Goal: Information Seeking & Learning: Learn about a topic

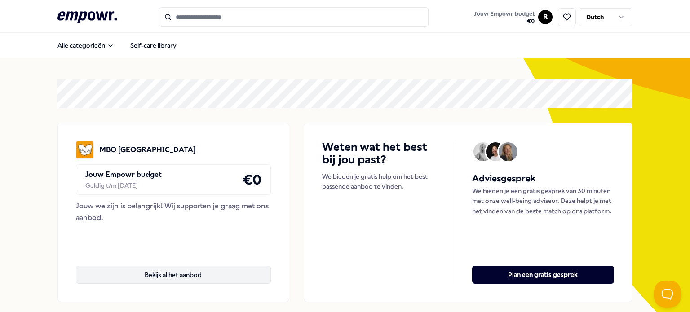
click at [178, 271] on button "Bekijk al het aanbod" at bounding box center [173, 275] width 195 height 18
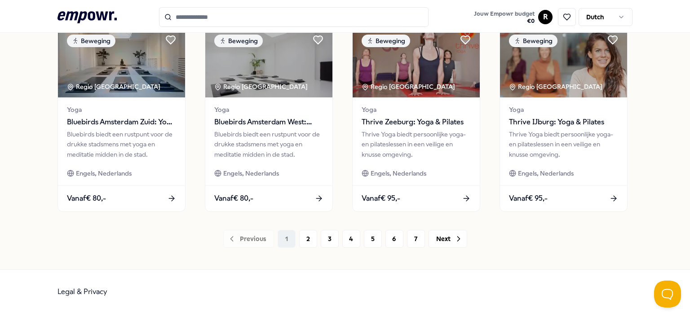
scroll to position [491, 0]
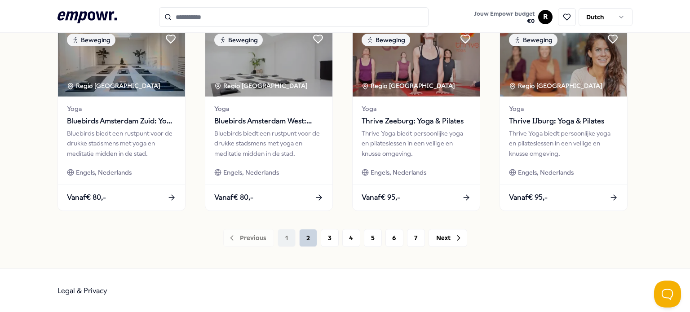
click at [306, 240] on button "2" at bounding box center [308, 238] width 18 height 18
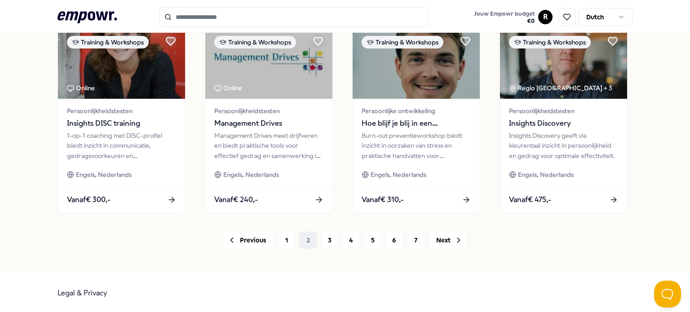
scroll to position [491, 0]
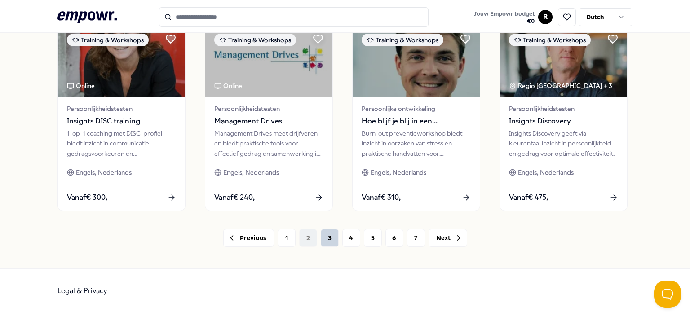
click at [327, 238] on button "3" at bounding box center [330, 238] width 18 height 18
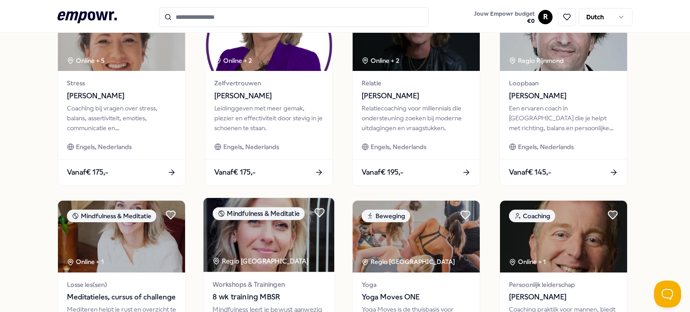
scroll to position [491, 0]
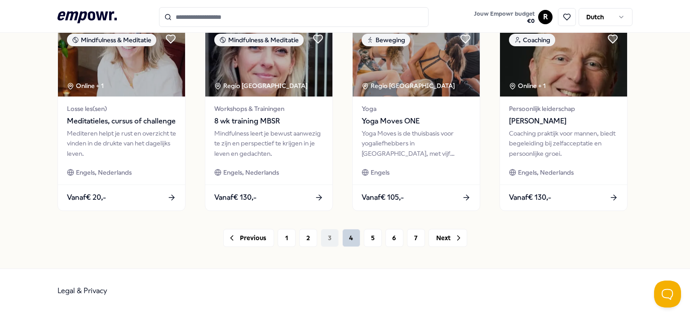
click at [347, 239] on button "4" at bounding box center [352, 238] width 18 height 18
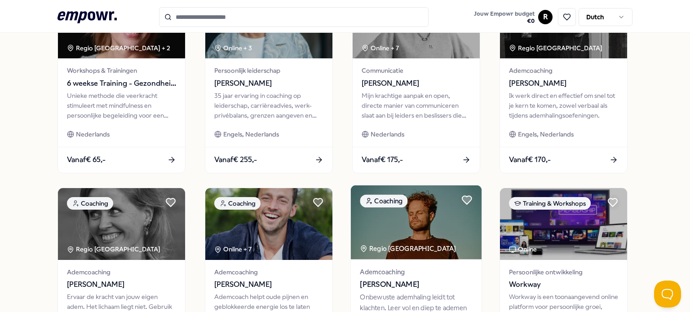
scroll to position [491, 0]
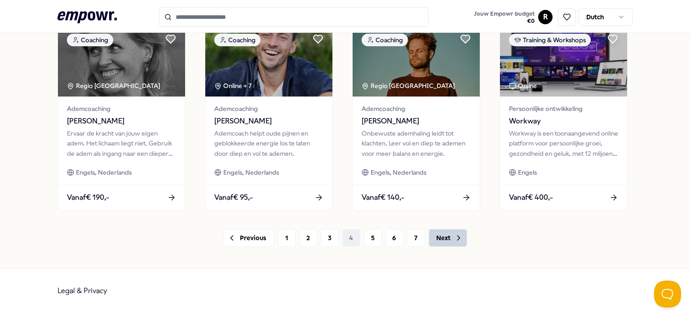
click at [442, 242] on button "Next" at bounding box center [448, 238] width 39 height 18
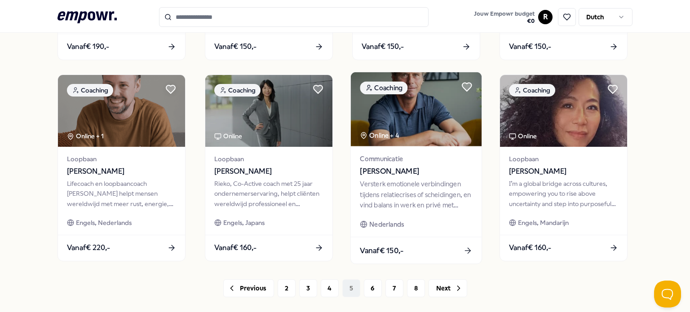
scroll to position [491, 0]
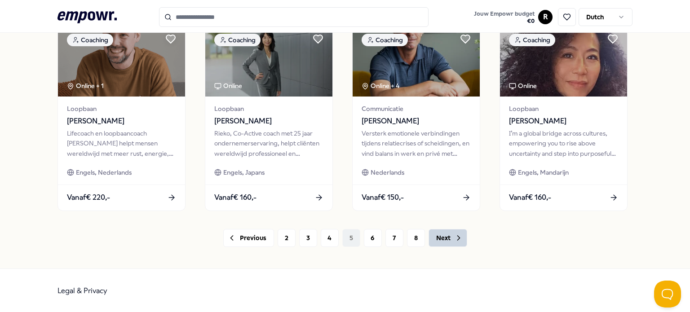
click at [441, 235] on button "Next" at bounding box center [448, 238] width 39 height 18
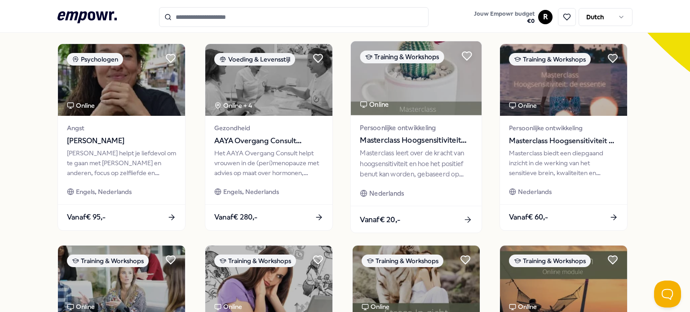
scroll to position [491, 0]
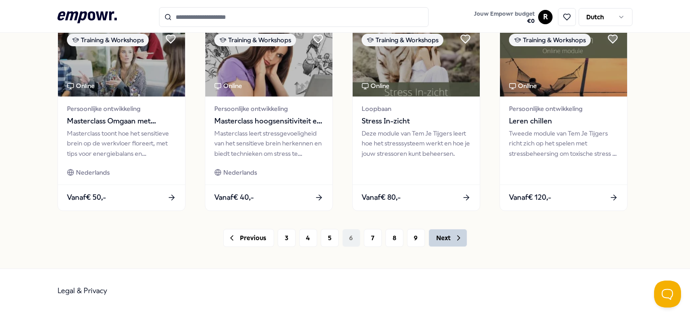
click at [438, 241] on button "Next" at bounding box center [448, 238] width 39 height 18
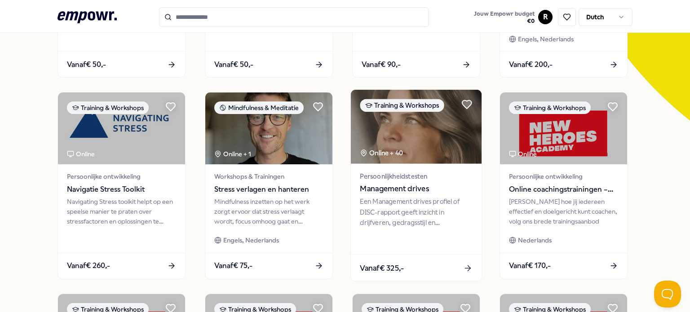
scroll to position [491, 0]
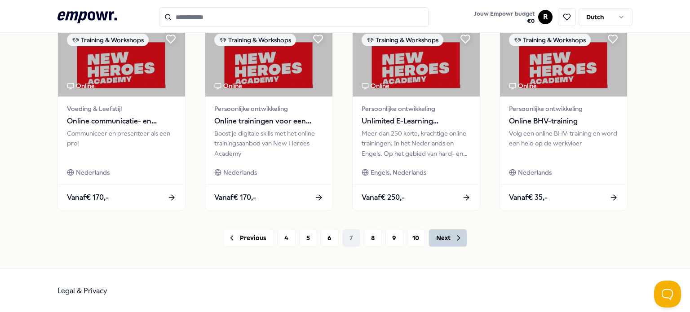
click at [434, 235] on button "Next" at bounding box center [448, 238] width 39 height 18
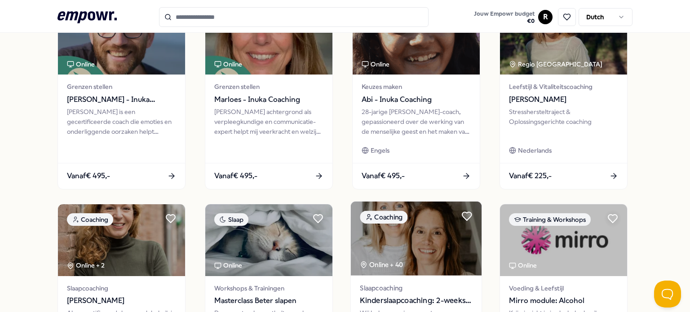
scroll to position [491, 0]
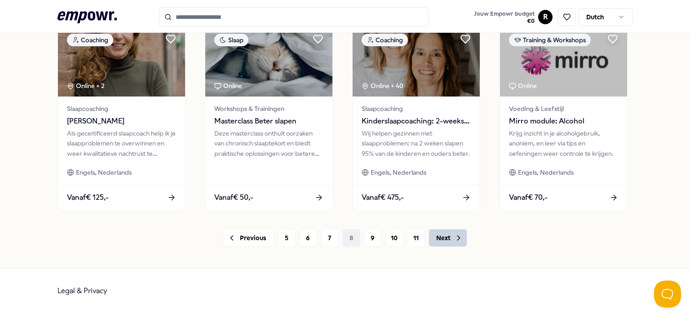
click at [433, 241] on button "Next" at bounding box center [448, 238] width 39 height 18
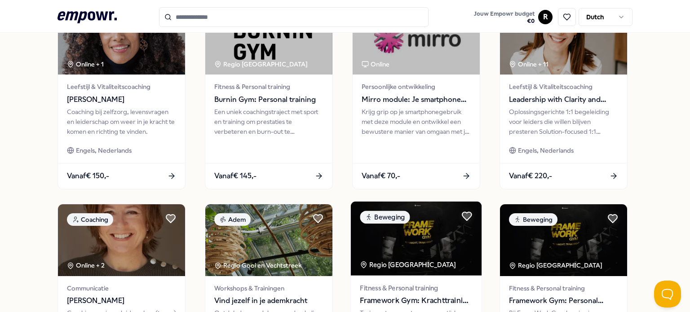
scroll to position [491, 0]
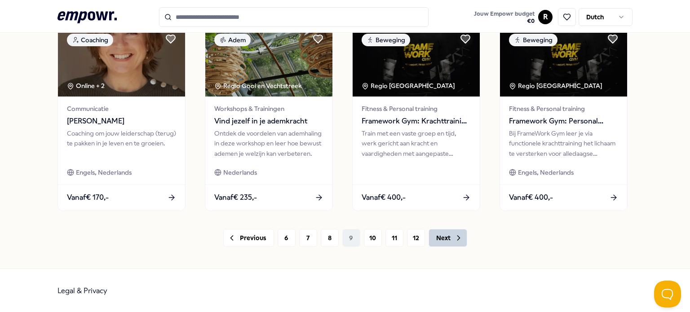
click at [432, 235] on button "Next" at bounding box center [448, 238] width 39 height 18
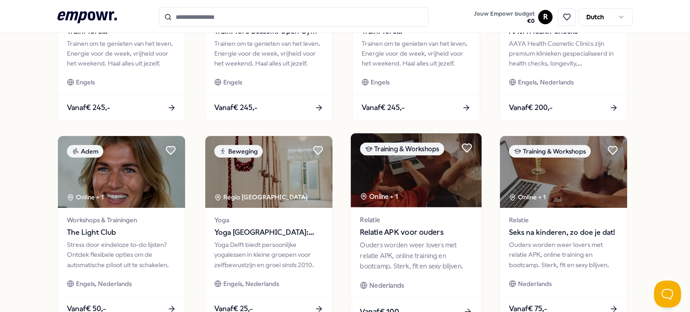
scroll to position [491, 0]
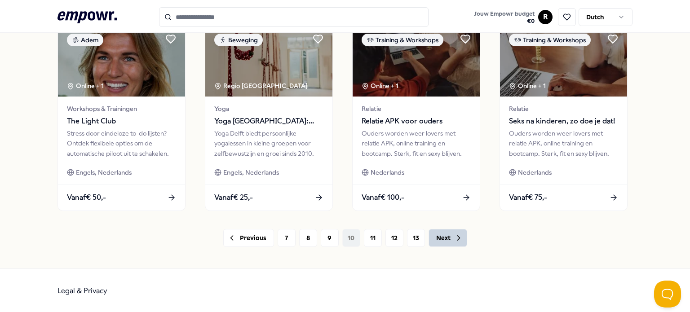
click at [441, 236] on button "Next" at bounding box center [448, 238] width 39 height 18
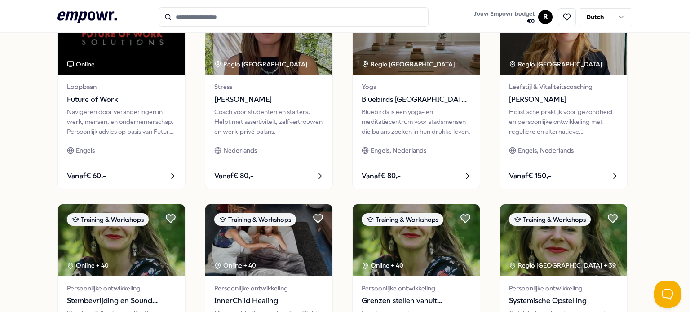
scroll to position [491, 0]
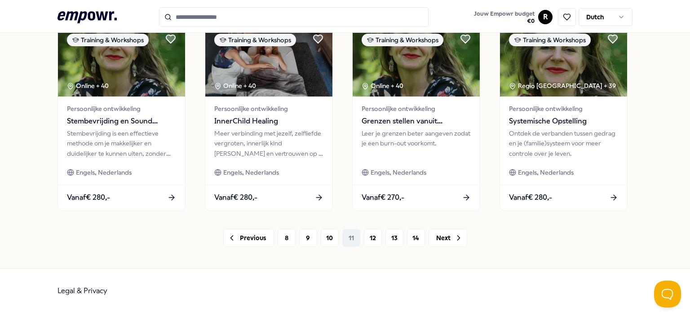
click at [441, 236] on button "Next" at bounding box center [448, 238] width 39 height 18
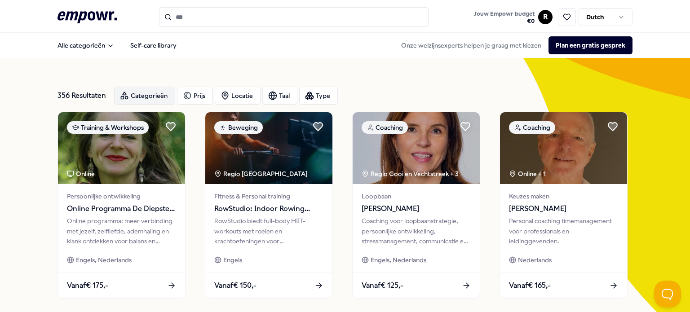
click at [146, 93] on div "Categorieën" at bounding box center [144, 96] width 61 height 18
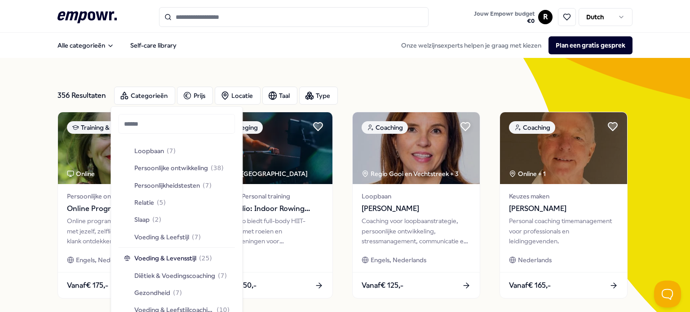
scroll to position [944, 0]
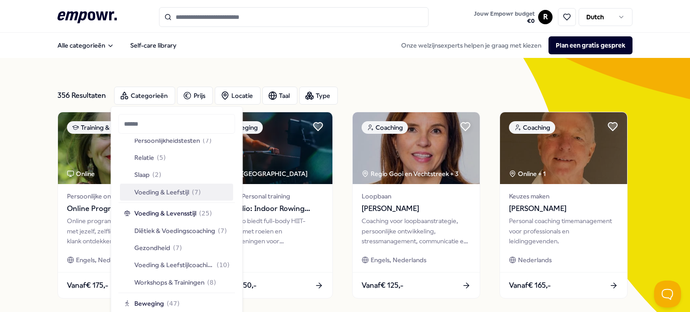
click at [184, 187] on span "Voeding & Leefstijl" at bounding box center [161, 192] width 55 height 10
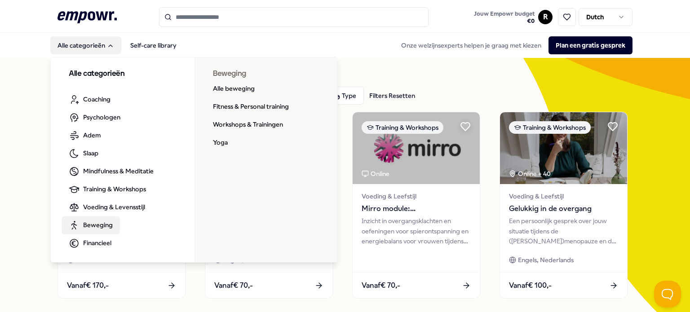
click at [98, 224] on span "Beweging" at bounding box center [98, 225] width 30 height 10
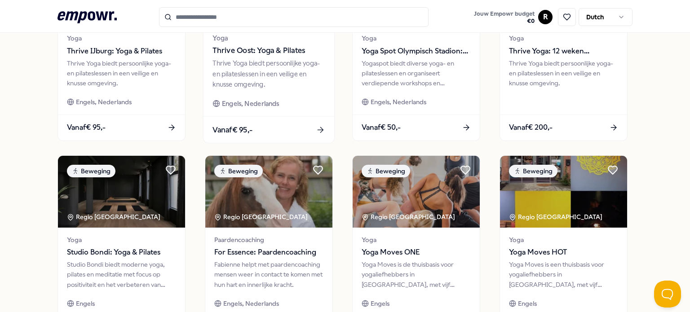
scroll to position [491, 0]
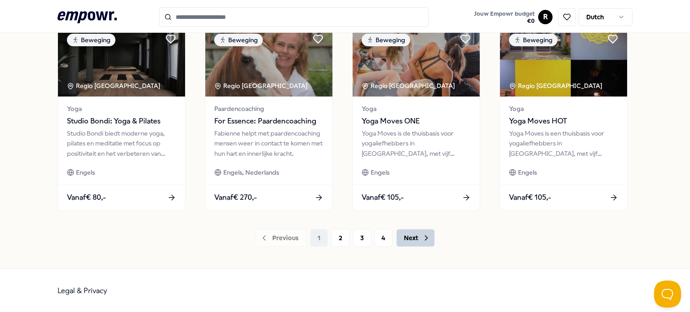
click at [401, 241] on button "Next" at bounding box center [415, 238] width 39 height 18
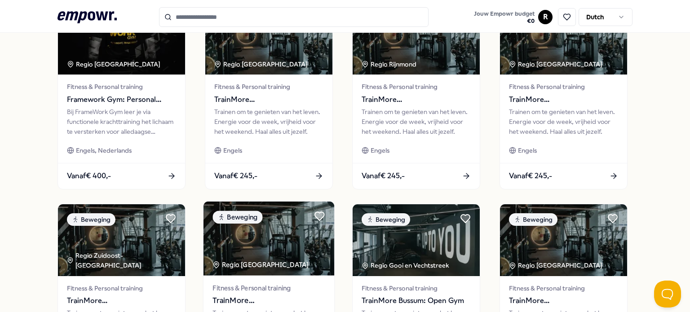
scroll to position [491, 0]
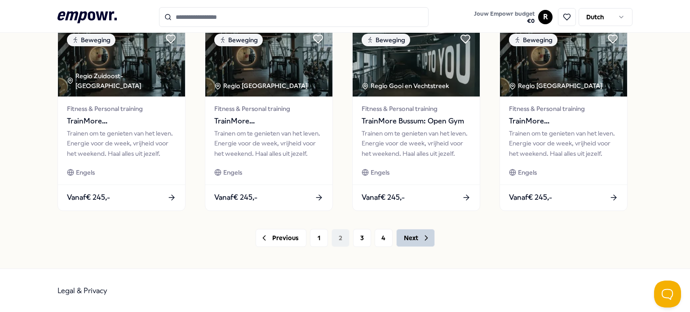
click at [413, 239] on button "Next" at bounding box center [415, 238] width 39 height 18
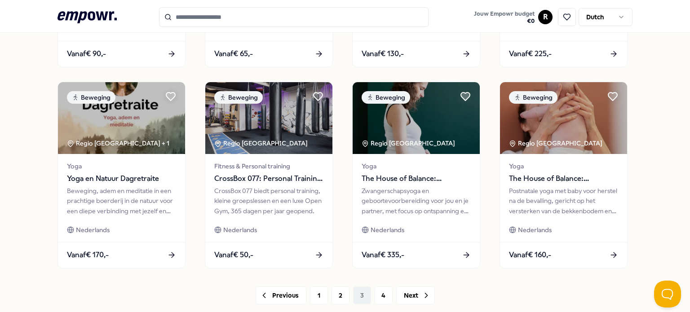
scroll to position [491, 0]
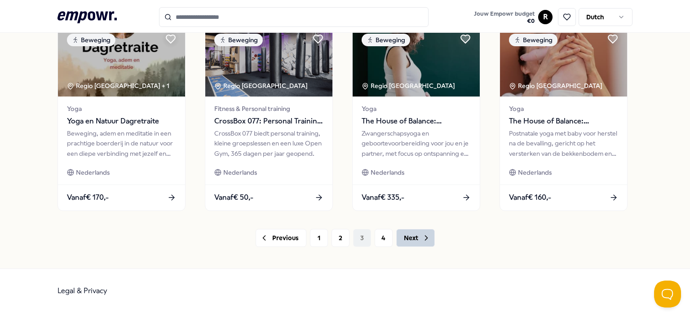
click at [405, 240] on button "Next" at bounding box center [415, 238] width 39 height 18
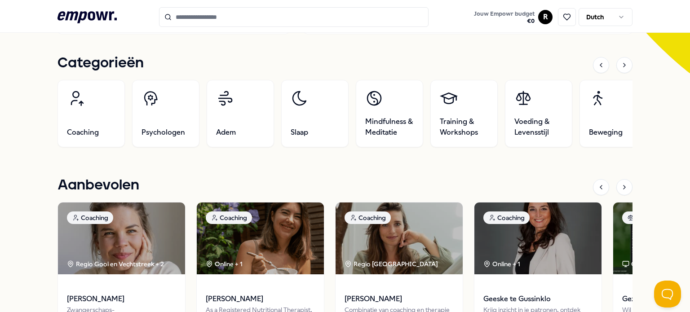
scroll to position [360, 0]
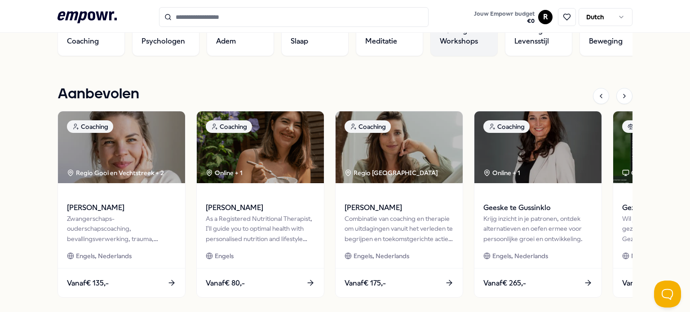
click at [459, 40] on span "Training & Workshops" at bounding box center [464, 36] width 49 height 22
